Goal: Task Accomplishment & Management: Use online tool/utility

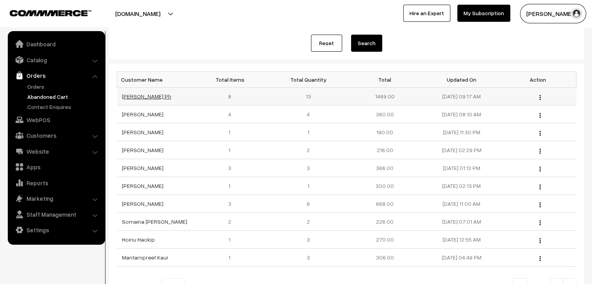
click at [140, 95] on link "Tanushree Ph" at bounding box center [146, 96] width 49 height 7
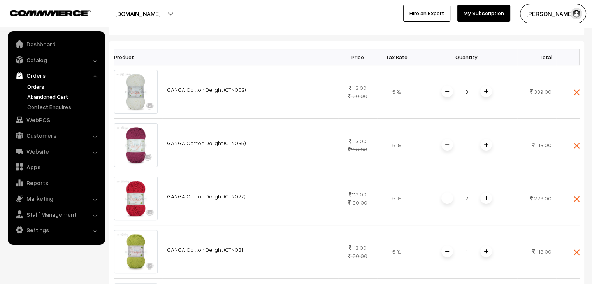
click at [45, 88] on link "Orders" at bounding box center [63, 86] width 77 height 8
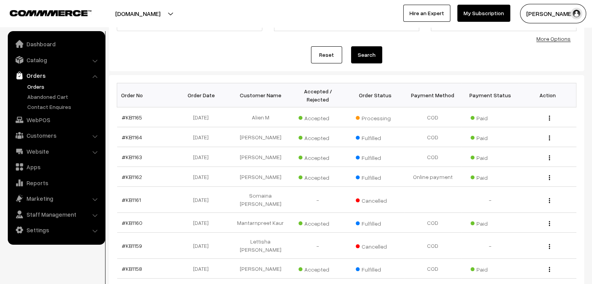
scroll to position [121, 0]
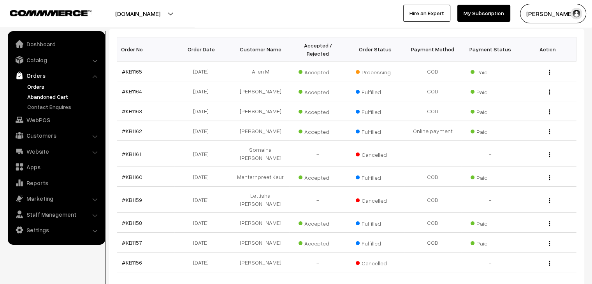
click at [39, 96] on link "Abandoned Cart" at bounding box center [63, 97] width 77 height 8
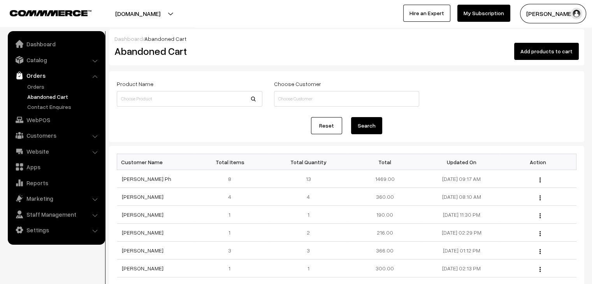
click at [133, 134] on form "Product Name Choose Customer Reset Search" at bounding box center [346, 106] width 475 height 71
click at [51, 84] on link "Orders" at bounding box center [63, 86] width 77 height 8
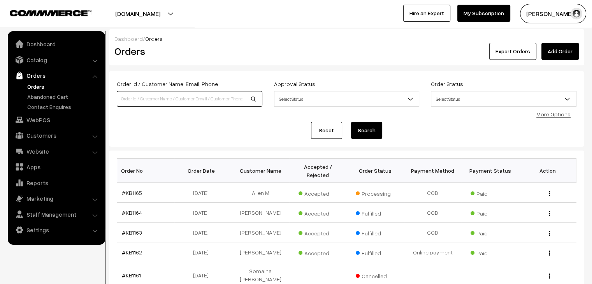
click at [155, 98] on input at bounding box center [189, 99] width 145 height 16
type input "[PERSON_NAME]"
click at [351, 122] on button "Search" at bounding box center [366, 130] width 31 height 17
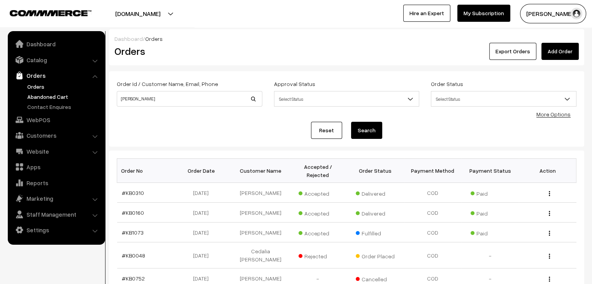
click at [67, 98] on link "Abandoned Cart" at bounding box center [63, 97] width 77 height 8
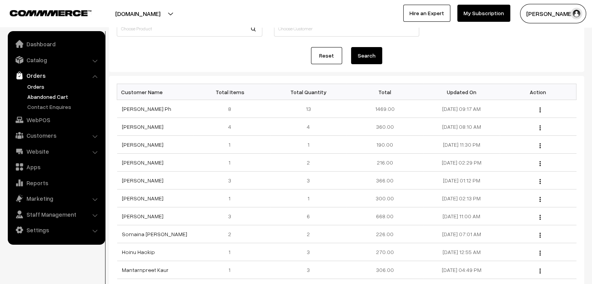
click at [49, 84] on link "Orders" at bounding box center [63, 86] width 77 height 8
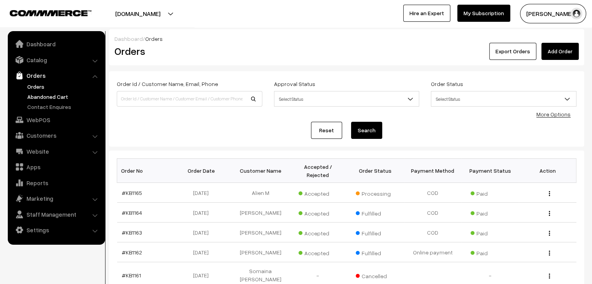
click at [58, 96] on link "Abandoned Cart" at bounding box center [63, 97] width 77 height 8
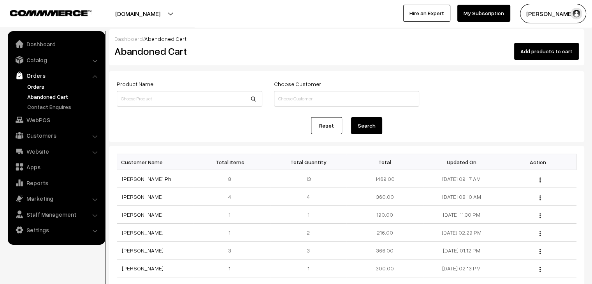
click at [41, 86] on link "Orders" at bounding box center [63, 86] width 77 height 8
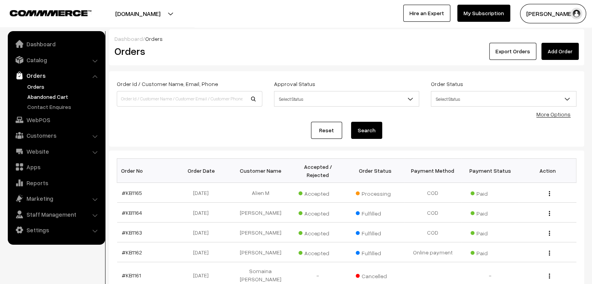
click at [43, 95] on link "Abandoned Cart" at bounding box center [63, 97] width 77 height 8
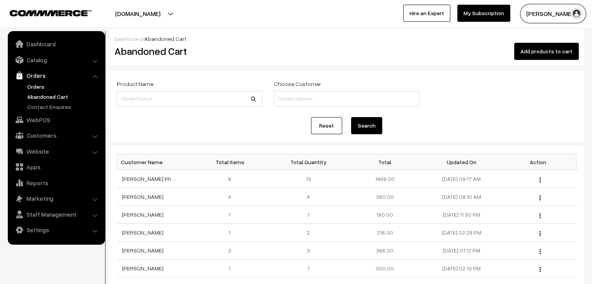
click at [41, 87] on link "Orders" at bounding box center [63, 86] width 77 height 8
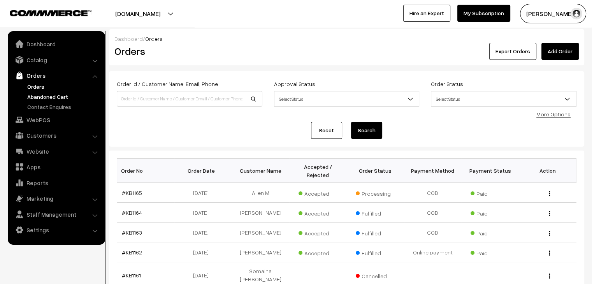
click at [51, 96] on link "Abandoned Cart" at bounding box center [63, 97] width 77 height 8
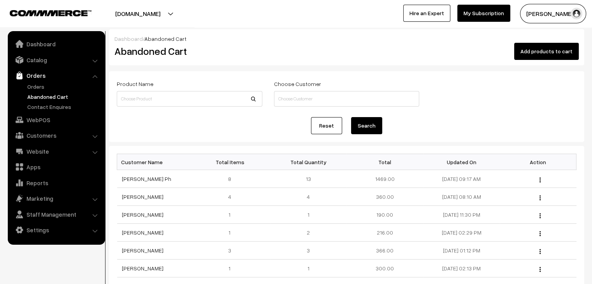
scroll to position [5, 0]
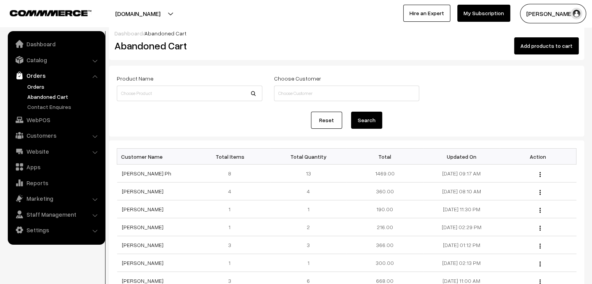
click at [46, 83] on link "Orders" at bounding box center [63, 86] width 77 height 8
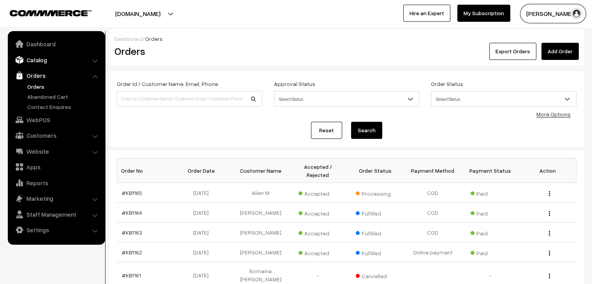
click at [50, 61] on link "Catalog" at bounding box center [56, 60] width 93 height 14
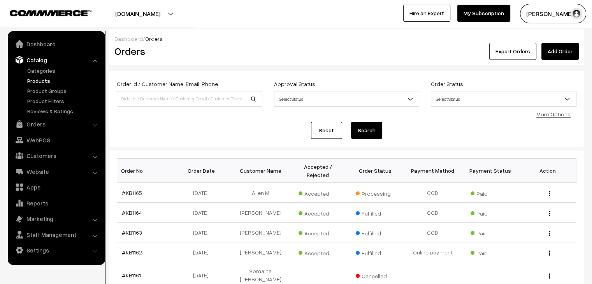
click at [54, 82] on link "Products" at bounding box center [63, 81] width 77 height 8
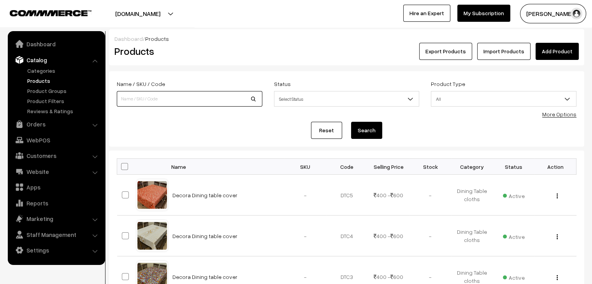
click at [154, 102] on input at bounding box center [189, 99] width 145 height 16
type input "alisha"
click at [351, 122] on button "Search" at bounding box center [366, 130] width 31 height 17
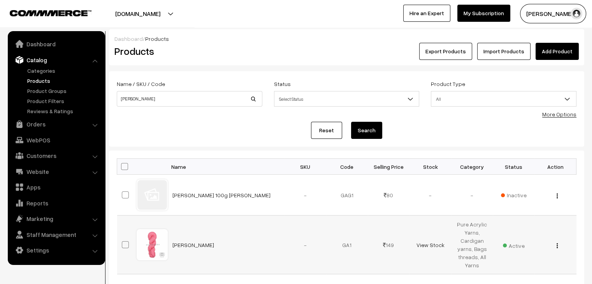
click at [557, 247] on td "View Edit Delete" at bounding box center [555, 244] width 42 height 59
click at [557, 247] on img "button" at bounding box center [556, 245] width 1 height 5
click at [515, 271] on link "Edit" at bounding box center [522, 274] width 66 height 17
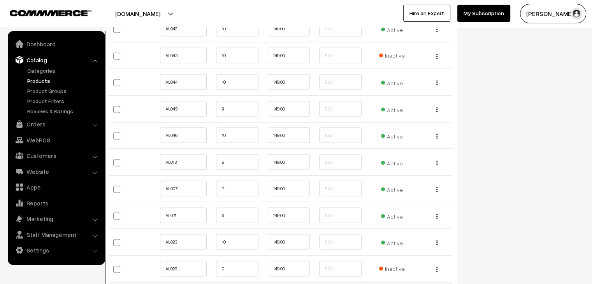
scroll to position [1504, 0]
click at [38, 83] on link "Products" at bounding box center [63, 81] width 77 height 8
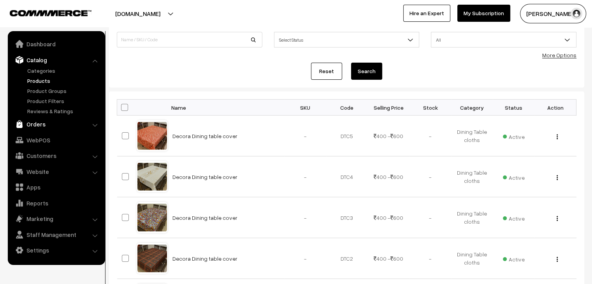
scroll to position [59, 0]
click at [40, 124] on link "Orders" at bounding box center [56, 124] width 93 height 14
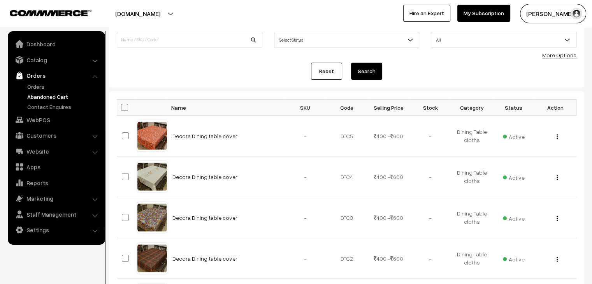
click at [46, 96] on link "Abandoned Cart" at bounding box center [63, 97] width 77 height 8
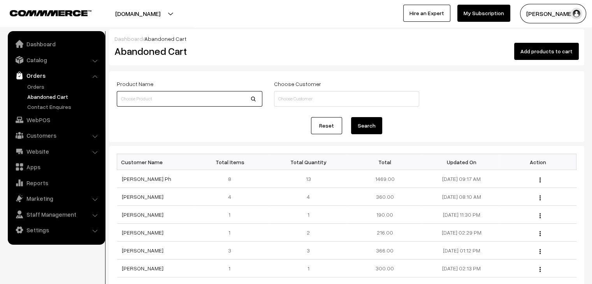
click at [182, 95] on input at bounding box center [189, 99] width 145 height 16
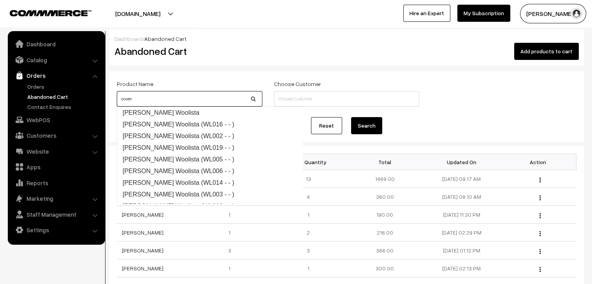
type input "cover"
click at [351, 117] on button "Search" at bounding box center [366, 125] width 31 height 17
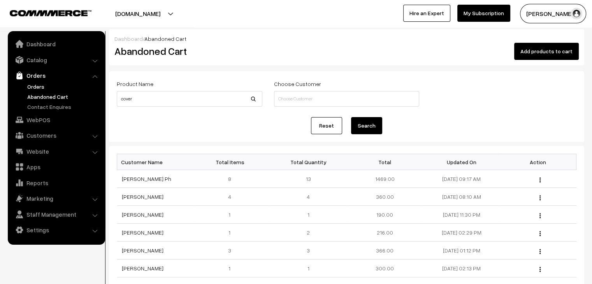
click at [43, 86] on link "Orders" at bounding box center [63, 86] width 77 height 8
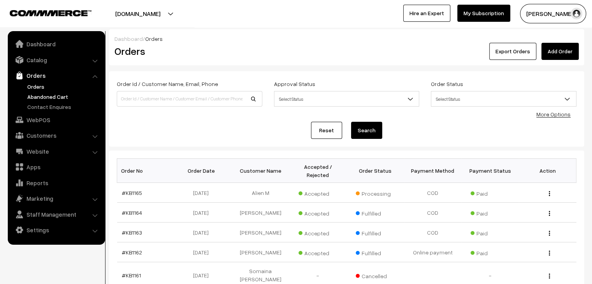
click at [49, 96] on link "Abandoned Cart" at bounding box center [63, 97] width 77 height 8
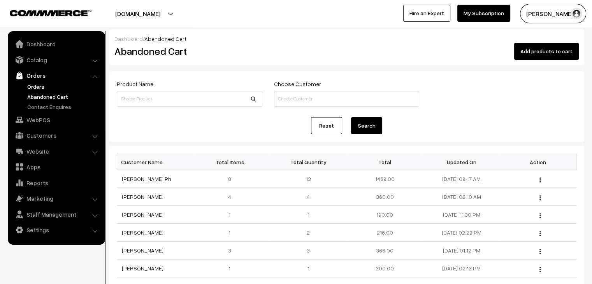
click at [50, 87] on link "Orders" at bounding box center [63, 86] width 77 height 8
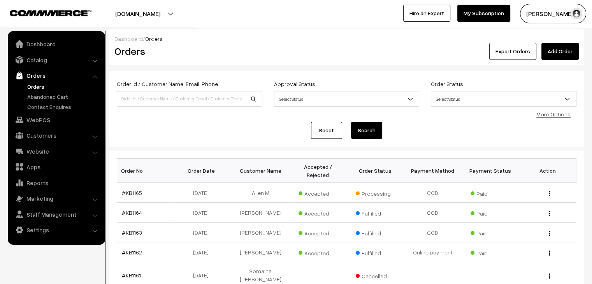
click at [53, 95] on link "Abandoned Cart" at bounding box center [63, 97] width 77 height 8
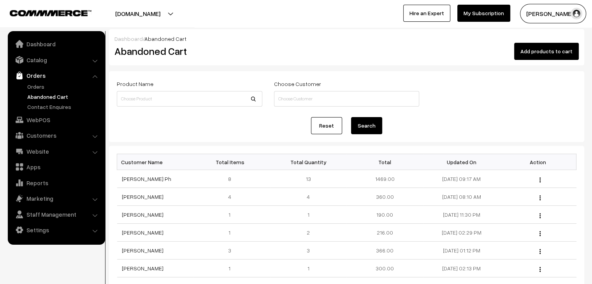
click at [51, 86] on link "Orders" at bounding box center [63, 86] width 77 height 8
